Goal: Check status: Check status

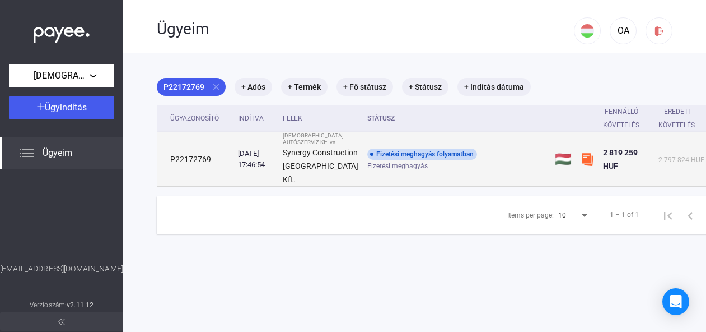
click at [380, 160] on div "Fizetési meghagyás folyamatban" at bounding box center [422, 153] width 110 height 11
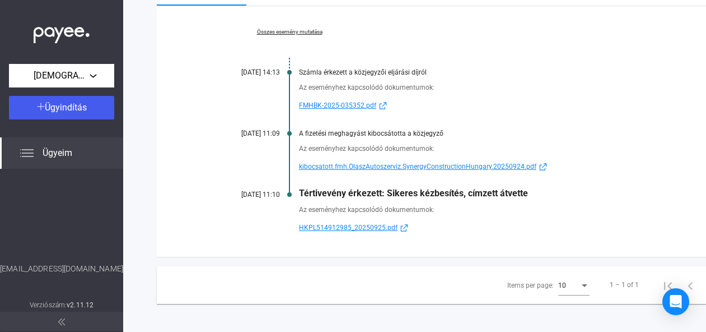
scroll to position [207, 0]
click at [317, 36] on link "Összes esemény mutatása" at bounding box center [289, 32] width 153 height 7
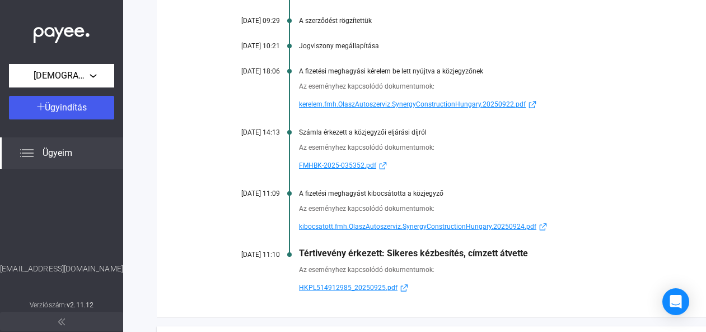
scroll to position [353, 0]
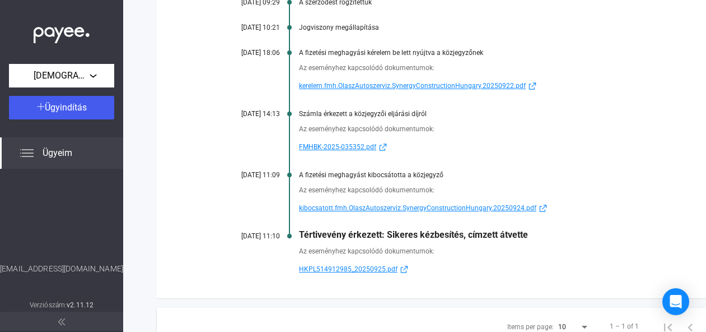
click at [461, 92] on span "kerelem.fmh.OlaszAutoszerviz.SynergyConstructionHungary.20250922.pdf" at bounding box center [412, 85] width 227 height 13
